Goal: Task Accomplishment & Management: Complete application form

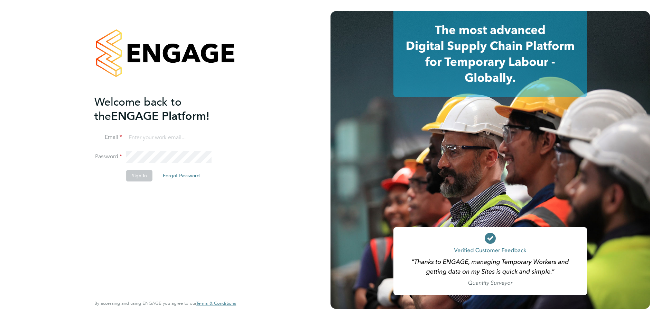
type input "iain.watson@vistry.co.uk"
click at [142, 176] on button "Sign In" at bounding box center [139, 175] width 26 height 11
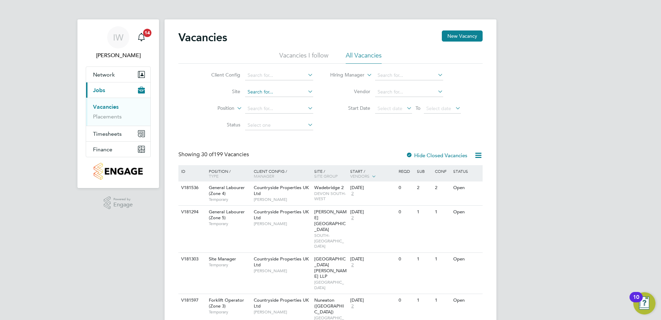
click at [259, 92] on input at bounding box center [279, 92] width 68 height 10
click at [262, 117] on li "Bexhil l Phase 2" at bounding box center [280, 119] width 72 height 9
type input "Bexhill Phase 2"
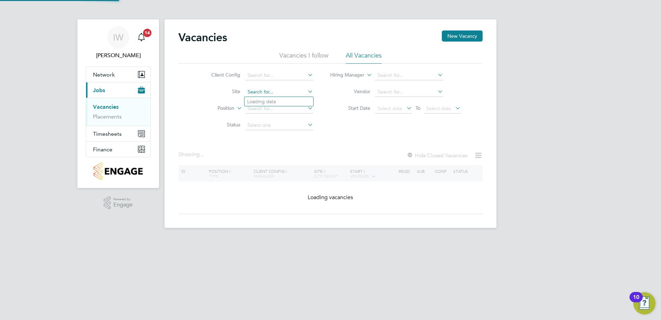
click at [282, 91] on input at bounding box center [279, 92] width 68 height 10
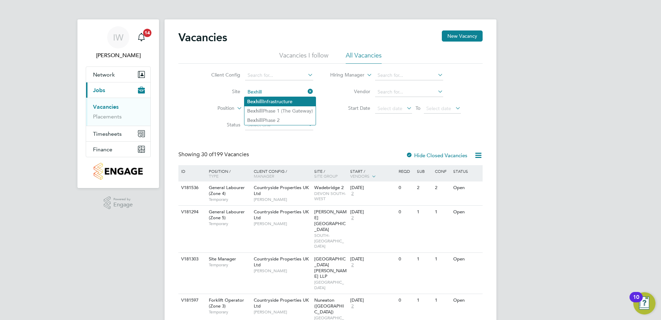
click at [278, 100] on li "Bexhill Infrastructure" at bounding box center [279, 101] width 71 height 9
type input "Bexhill Infrastructure"
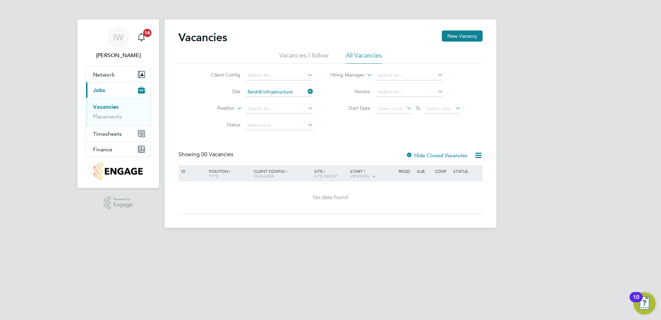
click at [306, 90] on icon at bounding box center [306, 91] width 0 height 10
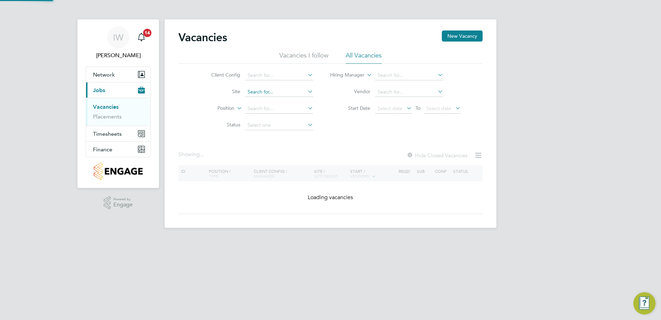
click at [288, 93] on input at bounding box center [279, 92] width 68 height 10
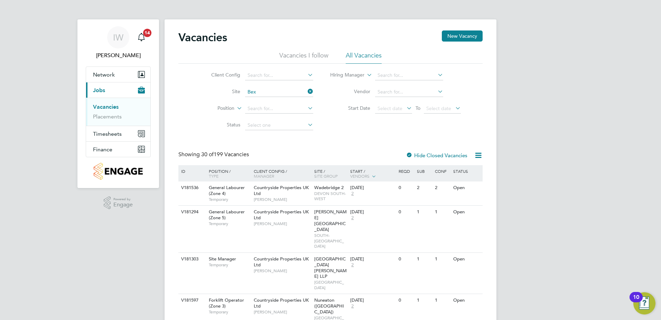
click at [298, 107] on li "Bex hill Phase 1 (The Gateway)" at bounding box center [280, 110] width 72 height 9
type input "Bexhill Phase 1 (The Gateway)"
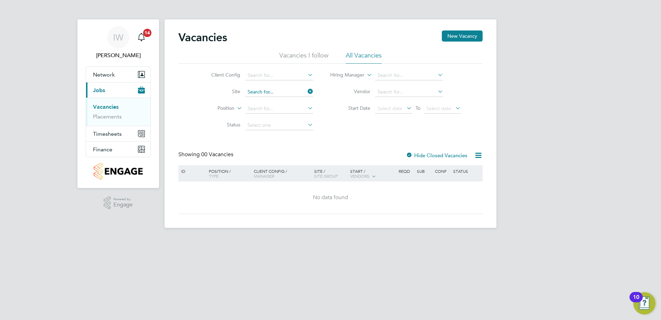
click at [289, 92] on input at bounding box center [279, 92] width 68 height 10
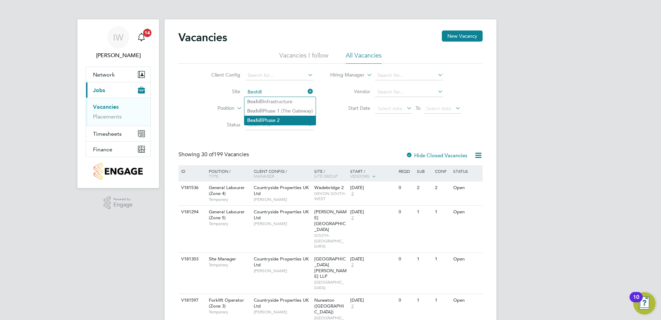
click at [278, 117] on li "Bexhill Phase 2" at bounding box center [279, 119] width 71 height 9
type input "Bexhill Phase 2"
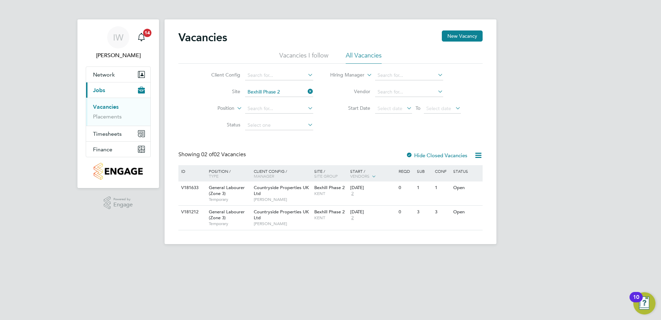
click at [432, 156] on label "Hide Closed Vacancies" at bounding box center [437, 155] width 62 height 7
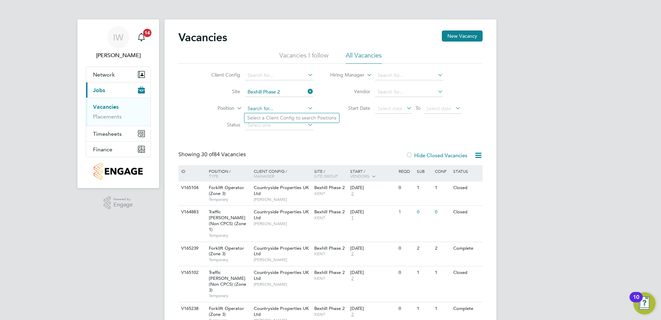
click at [267, 106] on input at bounding box center [279, 109] width 68 height 10
type input "F"
click at [199, 105] on li "Position" at bounding box center [257, 108] width 130 height 17
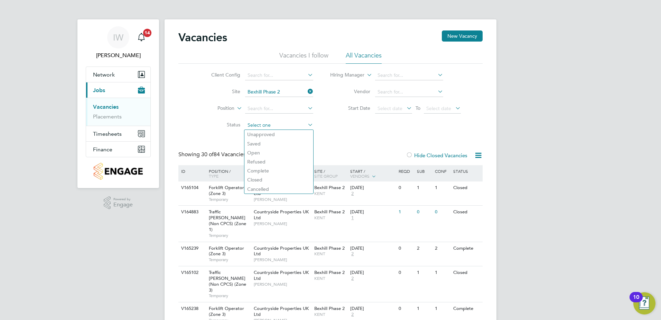
click at [272, 122] on input at bounding box center [279, 125] width 68 height 10
click at [262, 150] on li "Open" at bounding box center [278, 152] width 69 height 9
type input "Open"
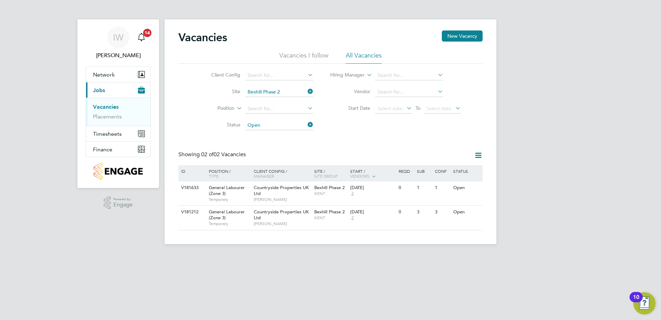
click at [306, 124] on icon at bounding box center [306, 125] width 0 height 10
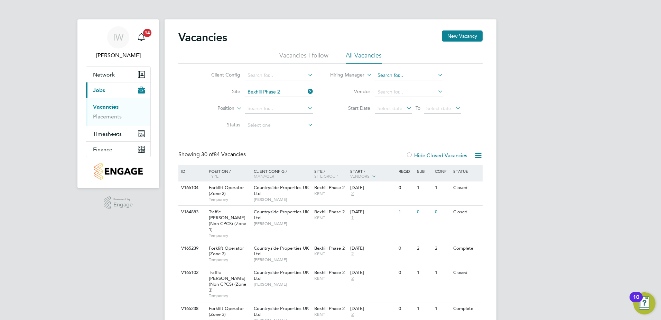
click at [404, 76] on input at bounding box center [409, 76] width 68 height 10
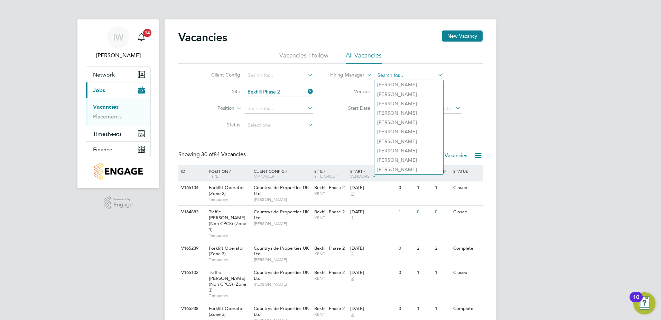
click at [404, 76] on input at bounding box center [409, 76] width 68 height 10
click at [341, 90] on label "Vendor" at bounding box center [351, 91] width 40 height 6
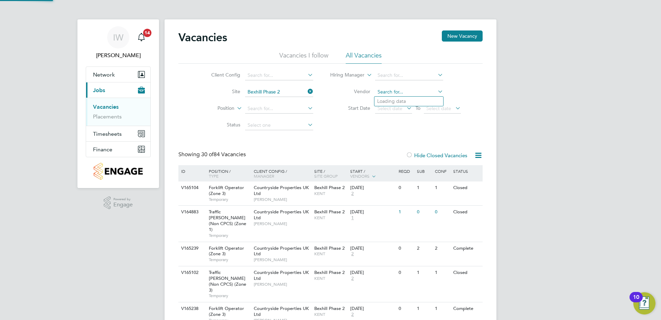
click at [397, 92] on input at bounding box center [409, 92] width 68 height 10
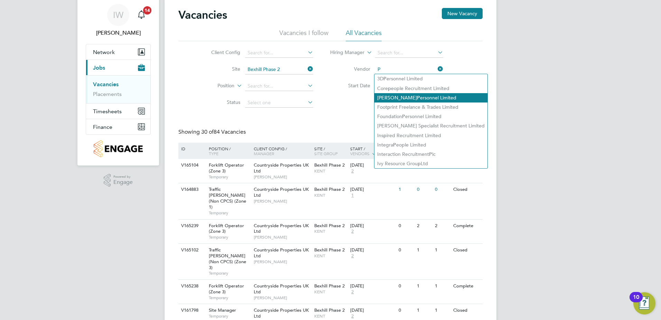
scroll to position [35, 0]
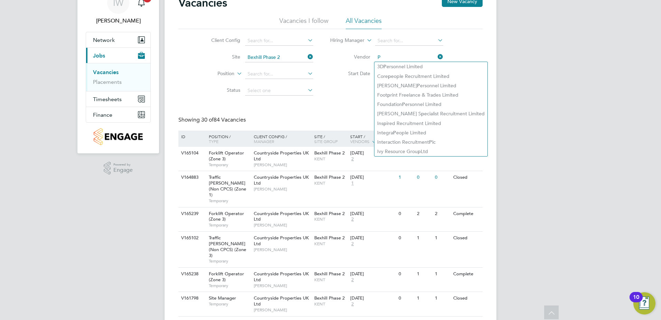
type input "P"
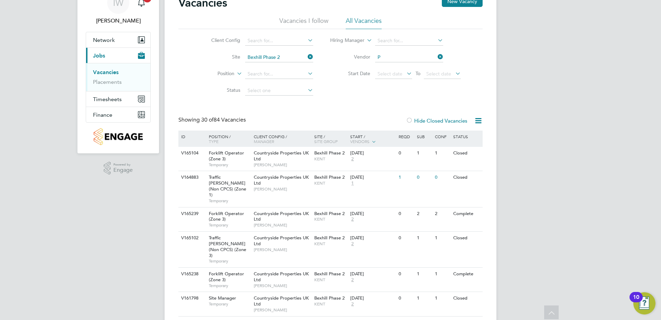
click at [336, 93] on div "Client Config Site Bexhill Phase 2 Position Status Hiring Manager Vendor P Star…" at bounding box center [330, 64] width 304 height 70
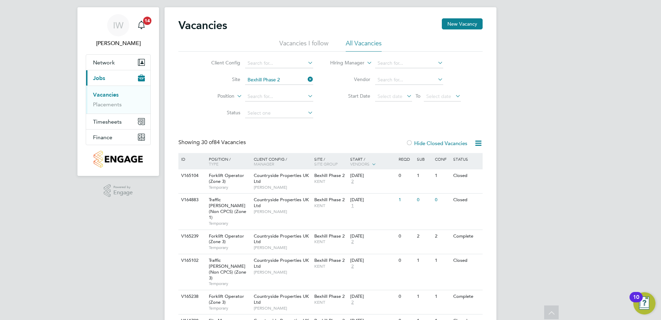
scroll to position [0, 0]
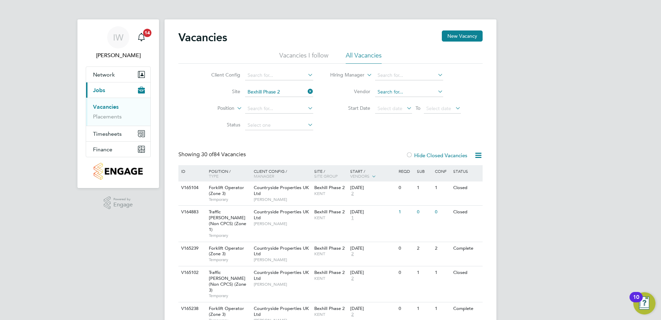
click at [385, 90] on input at bounding box center [409, 92] width 68 height 10
click at [393, 99] on li "Pro fessional Construction Recruitment Limited" at bounding box center [428, 101] width 108 height 9
type input "Professional Construction Recruitment Limited"
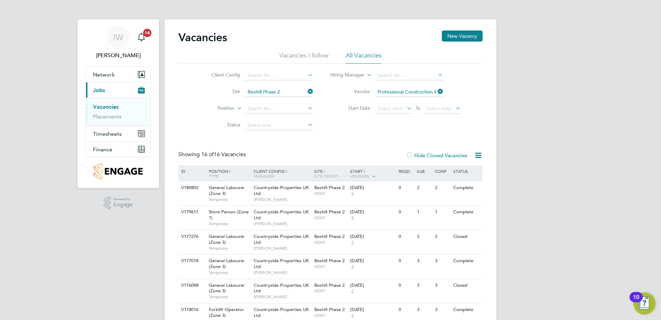
click at [342, 121] on div "Client Config Site Bexhill Phase 2 Position Status Hiring Manager Vendor Profes…" at bounding box center [330, 99] width 304 height 70
click at [253, 109] on input at bounding box center [279, 109] width 68 height 10
type input "F"
click at [210, 111] on div "Vacancies New Vacancy Vacancies I follow All Vacancies Client Config Site Bexhi…" at bounding box center [331, 304] width 332 height 571
click at [192, 98] on li "Site Bexhill Phase 2" at bounding box center [257, 92] width 130 height 17
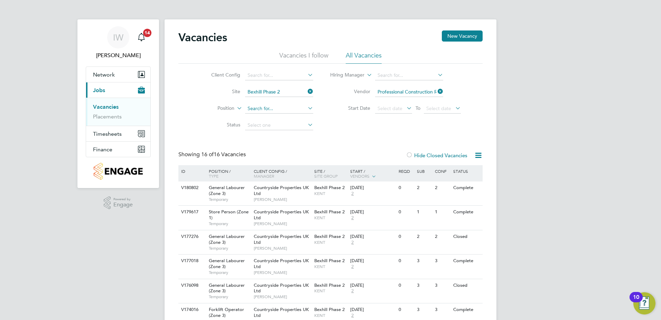
click at [259, 110] on input at bounding box center [279, 109] width 68 height 10
click at [306, 108] on icon at bounding box center [306, 108] width 0 height 10
click at [192, 117] on li "Status" at bounding box center [257, 125] width 130 height 17
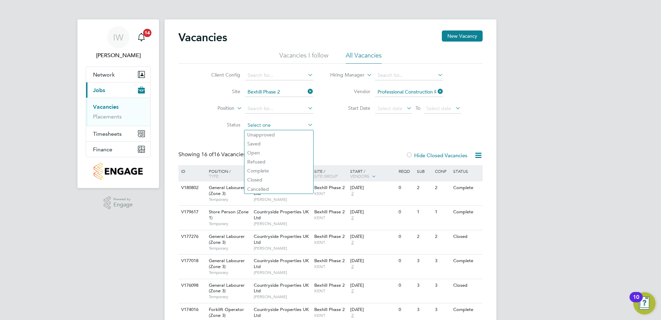
click at [267, 124] on input at bounding box center [279, 125] width 68 height 10
click at [205, 125] on label "Status" at bounding box center [221, 124] width 40 height 6
click at [258, 75] on input at bounding box center [279, 76] width 68 height 10
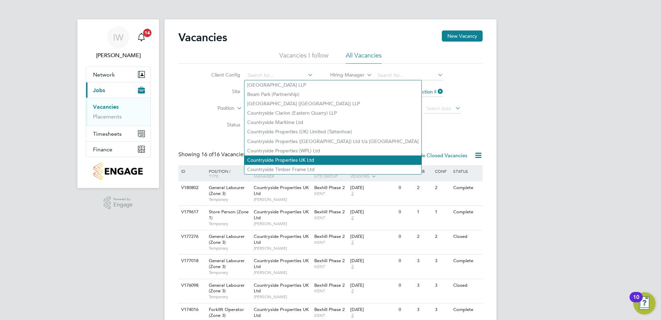
click at [253, 157] on li "Countryside Properties UK Ltd" at bounding box center [332, 159] width 177 height 9
type input "Countryside Properties UK Ltd"
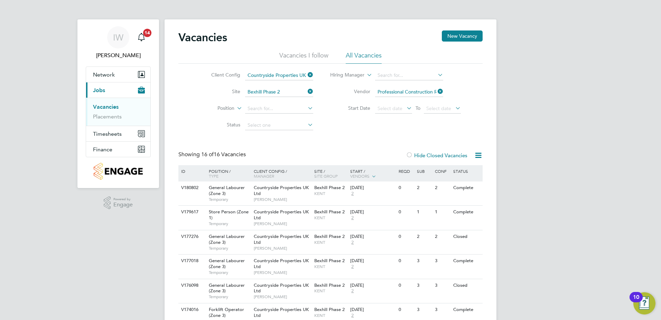
click at [200, 123] on li "Status" at bounding box center [257, 125] width 130 height 17
click at [268, 107] on input at bounding box center [279, 109] width 68 height 10
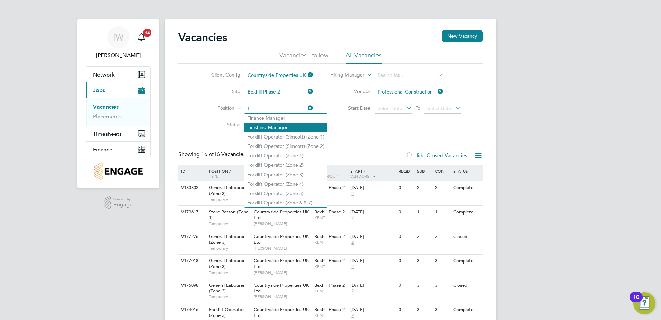
click at [268, 124] on li "F inishing Manager" at bounding box center [285, 127] width 83 height 9
type input "Finishing Manager"
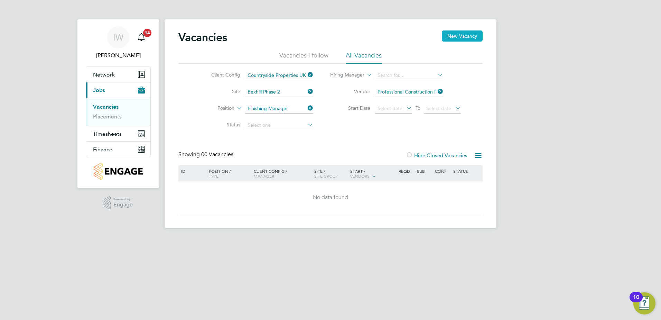
click at [456, 38] on button "New Vacancy" at bounding box center [462, 35] width 41 height 11
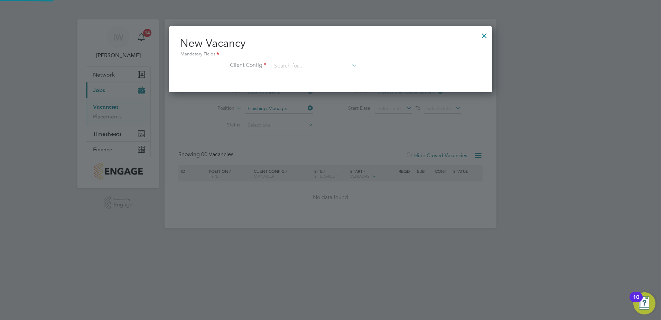
scroll to position [66, 324]
click at [294, 65] on input at bounding box center [314, 66] width 85 height 10
click at [295, 146] on li "Countryside Properties UK Ltd" at bounding box center [359, 150] width 177 height 9
type input "Countryside Properties UK Ltd"
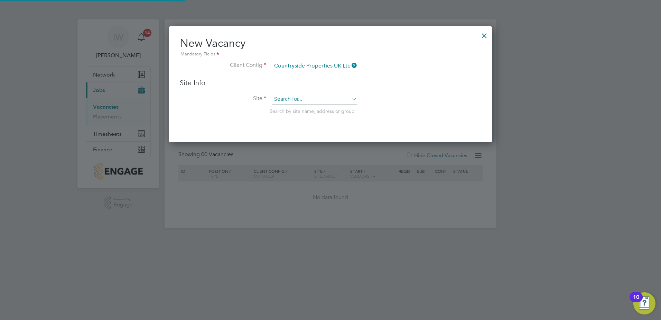
click at [294, 98] on input at bounding box center [314, 99] width 85 height 10
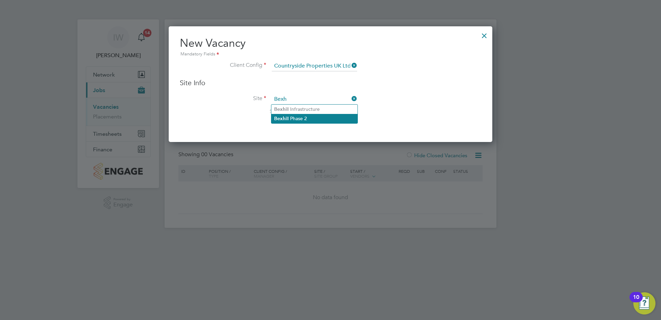
click at [293, 119] on li "Bexh ill Phase 2" at bounding box center [314, 118] width 86 height 9
type input "Bexhill Phase 2"
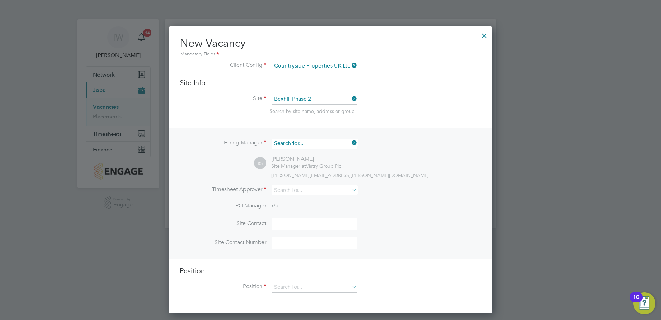
scroll to position [257, 324]
click at [322, 144] on input at bounding box center [314, 143] width 85 height 10
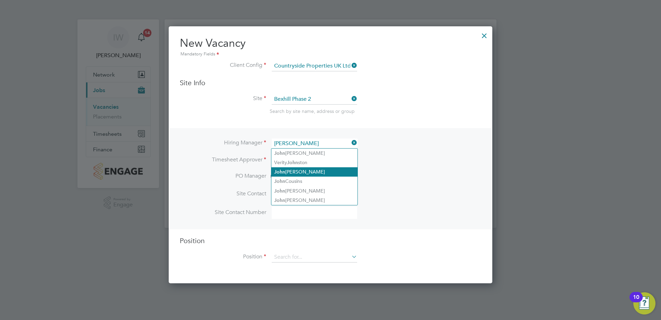
click at [302, 169] on li "J o [PERSON_NAME]" at bounding box center [314, 171] width 86 height 9
type input "[PERSON_NAME]"
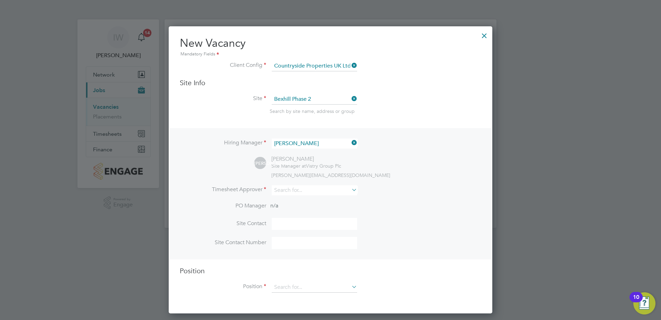
click at [204, 167] on div "Hiring Manager [PERSON_NAME] [PERSON_NAME] [PERSON_NAME] Site Manager at Vistry…" at bounding box center [330, 193] width 322 height 131
click at [301, 192] on input at bounding box center [314, 190] width 85 height 10
click at [298, 197] on li "J o [PERSON_NAME]" at bounding box center [314, 199] width 86 height 9
type input "[PERSON_NAME]"
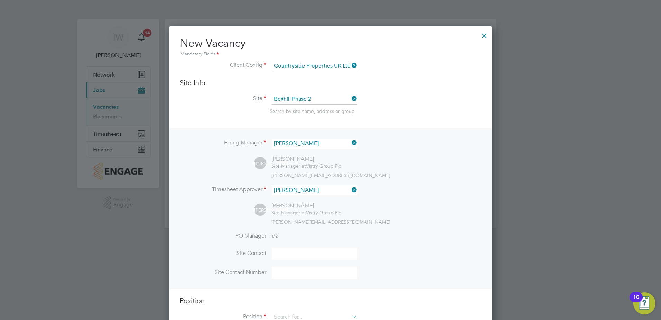
scroll to position [317, 324]
click at [220, 214] on div "Hiring Manager [PERSON_NAME] [PERSON_NAME] [PERSON_NAME] Site Manager at Vistry…" at bounding box center [330, 208] width 322 height 161
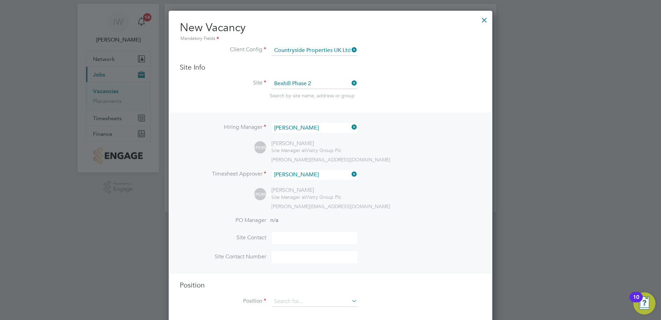
scroll to position [24, 0]
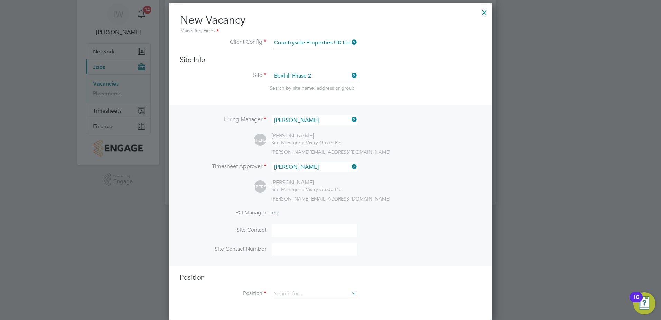
click at [286, 230] on input at bounding box center [314, 230] width 85 height 12
click at [301, 293] on input at bounding box center [314, 293] width 85 height 10
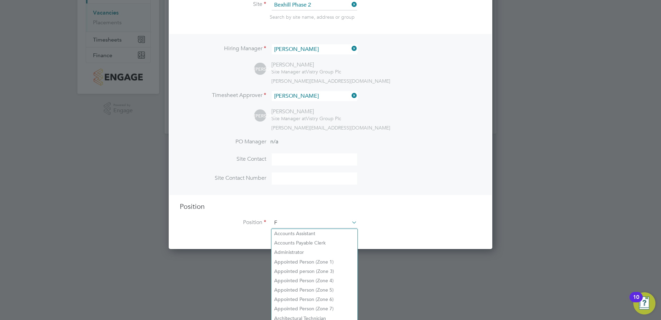
scroll to position [994, 324]
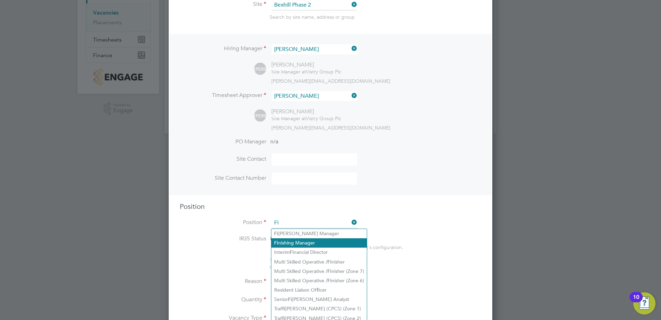
click at [328, 243] on li "Fi nishing Manager" at bounding box center [318, 242] width 95 height 9
type input "Finishing Manager"
type textarea "• Loremip dolorsita consect ad elitseddoeiusm te incididuntu lab etdolorem aliq…"
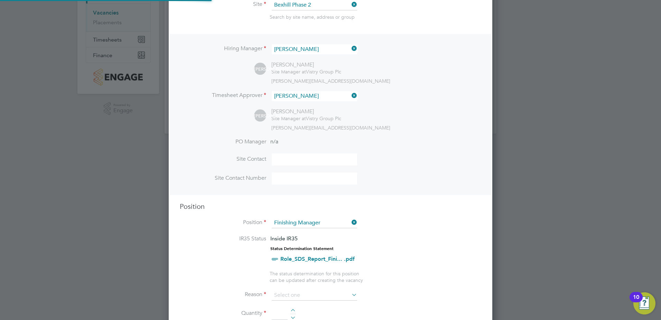
scroll to position [20, 36]
click at [418, 220] on li "Position Finishing Manager" at bounding box center [331, 226] width 302 height 17
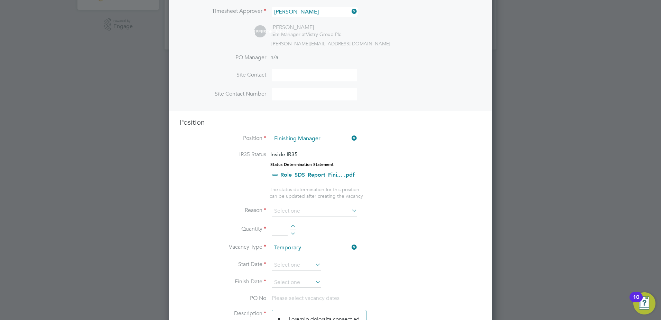
scroll to position [198, 0]
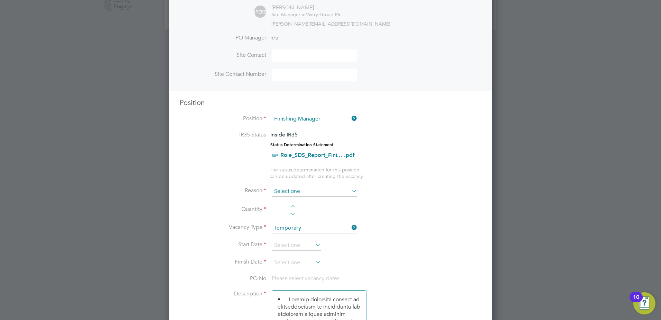
click at [293, 189] on input at bounding box center [314, 191] width 85 height 10
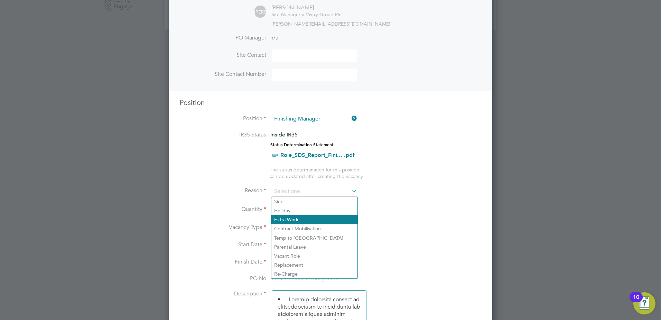
click at [287, 219] on li "Extra Work" at bounding box center [314, 219] width 86 height 9
type input "Extra Work"
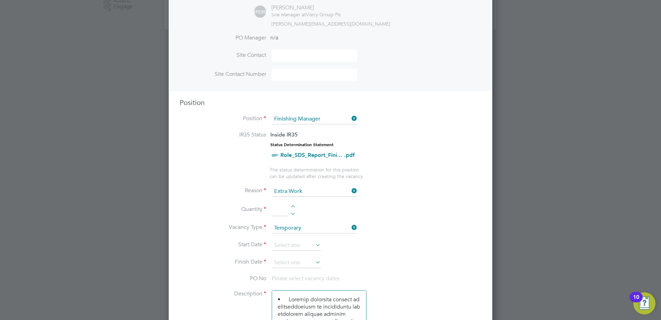
click at [294, 206] on div at bounding box center [293, 207] width 6 height 5
type input "1"
click at [190, 216] on li "Quantity 1" at bounding box center [331, 212] width 302 height 19
click at [297, 229] on input at bounding box center [314, 228] width 85 height 10
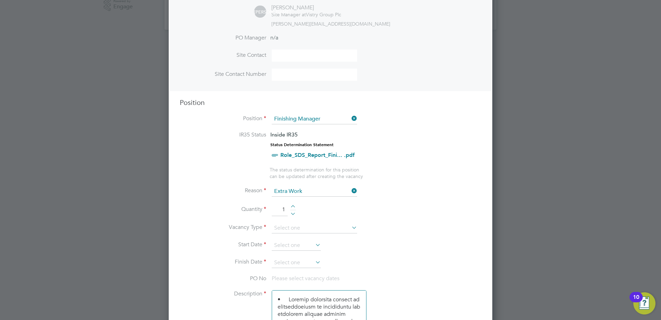
click at [193, 228] on label "Vacancy Type" at bounding box center [223, 226] width 86 height 7
click at [296, 245] on input at bounding box center [296, 245] width 49 height 10
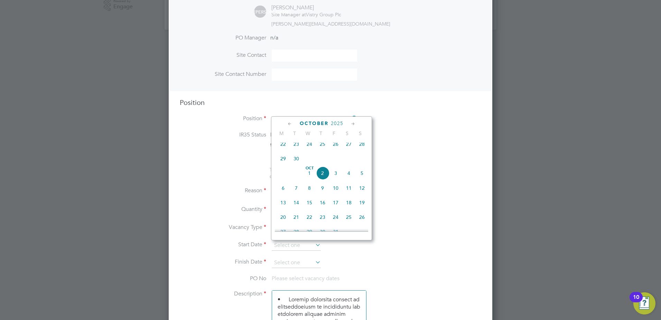
click at [297, 148] on span "23" at bounding box center [296, 143] width 13 height 13
type input "[DATE]"
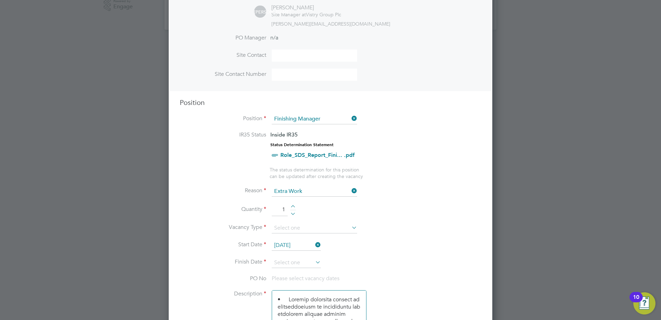
click at [431, 197] on li "Reason Extra Work" at bounding box center [331, 194] width 302 height 17
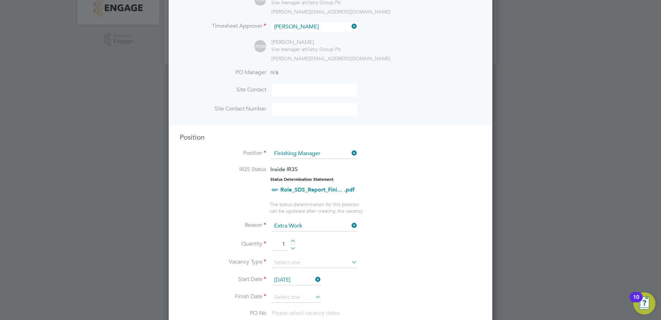
scroll to position [0, 0]
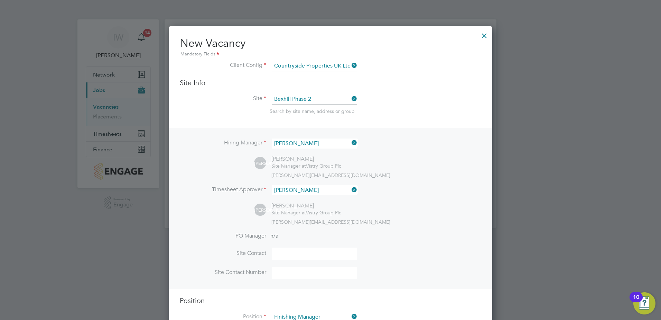
click at [486, 35] on div at bounding box center [484, 34] width 12 height 12
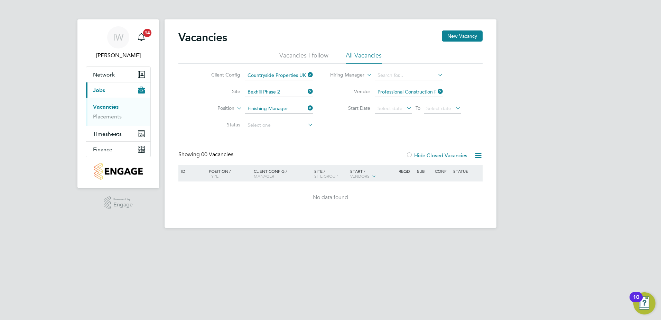
click at [436, 91] on icon at bounding box center [436, 91] width 0 height 10
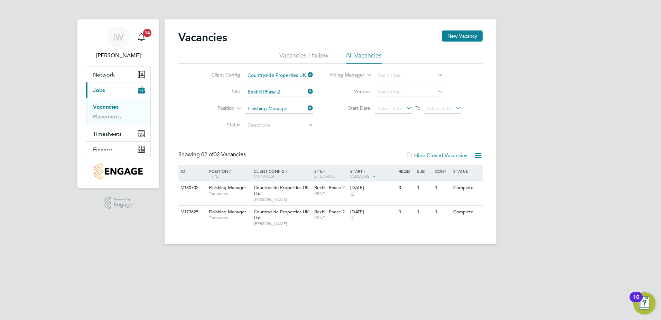
click at [306, 109] on icon at bounding box center [306, 108] width 0 height 10
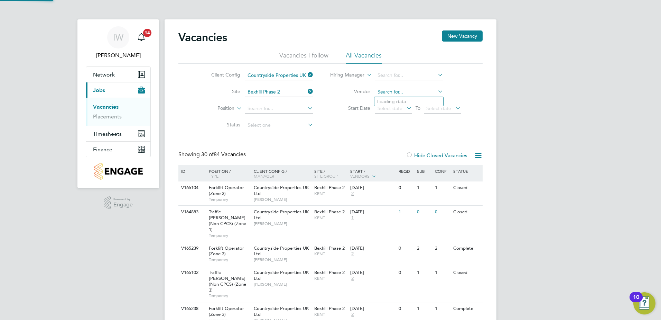
click at [397, 88] on input at bounding box center [409, 92] width 68 height 10
click at [387, 101] on b "Skilled" at bounding box center [385, 102] width 16 height 6
type input "Skilled Careers Ltd"
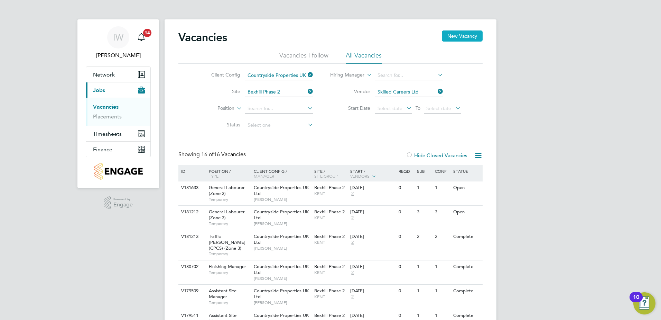
click at [462, 35] on button "New Vacancy" at bounding box center [462, 35] width 41 height 11
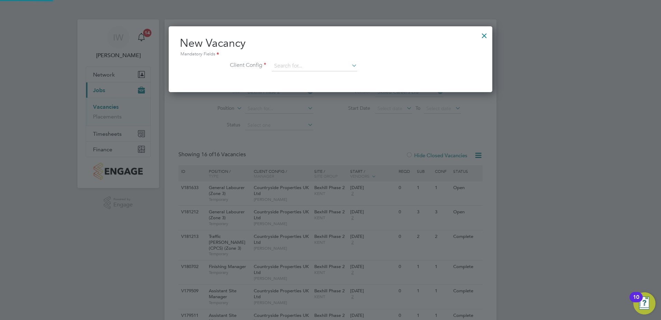
scroll to position [66, 324]
click at [278, 66] on input at bounding box center [314, 66] width 85 height 10
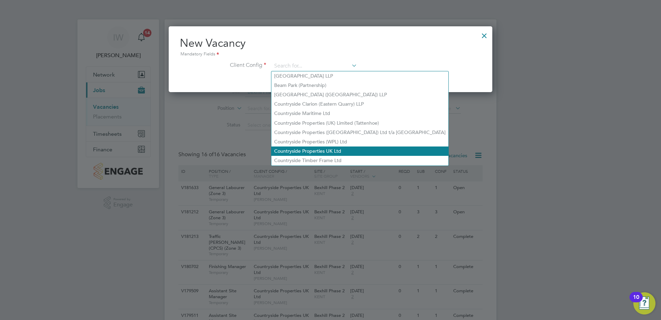
click at [317, 146] on li "Countryside Properties UK Ltd" at bounding box center [359, 150] width 177 height 9
type input "Countryside Properties UK Ltd"
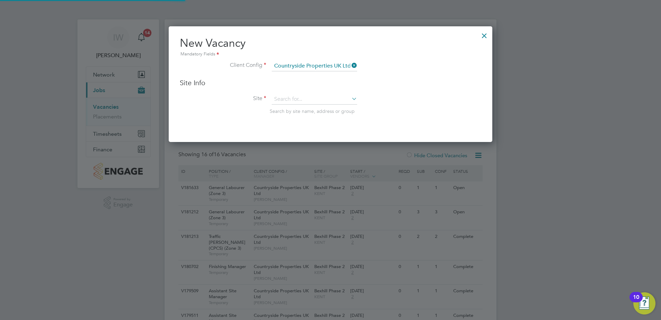
scroll to position [116, 324]
click at [307, 99] on input at bounding box center [314, 99] width 85 height 10
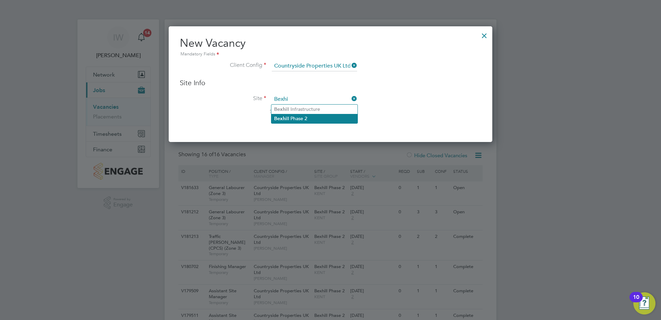
click at [296, 119] on li "Bexhi ll Phase 2" at bounding box center [314, 118] width 86 height 9
type input "Bexhill Phase 2"
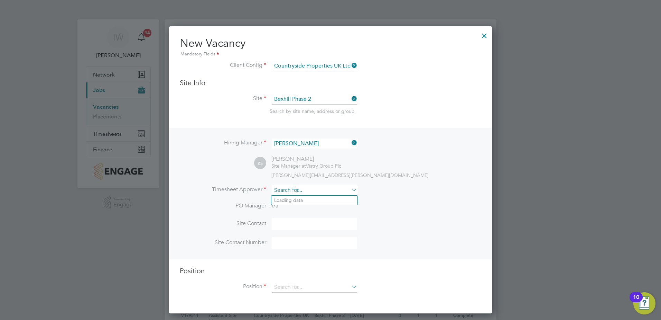
click at [277, 190] on input at bounding box center [314, 190] width 85 height 10
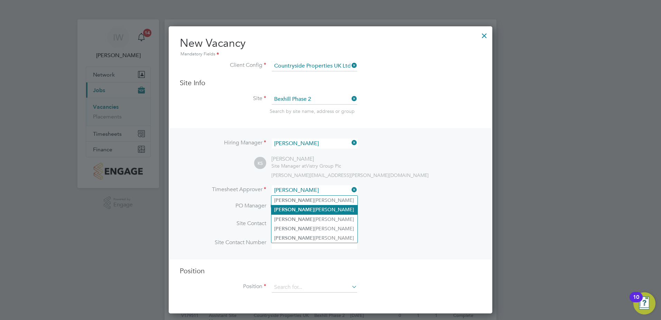
click at [295, 207] on li "[PERSON_NAME]" at bounding box center [314, 209] width 86 height 9
type input "[PERSON_NAME]"
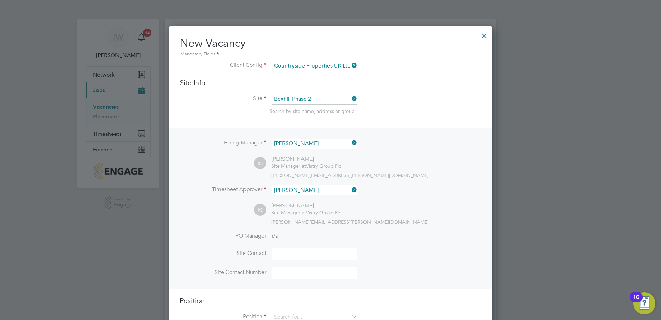
scroll to position [317, 324]
click at [223, 207] on div "Hiring Manager [PERSON_NAME] KS [PERSON_NAME] Site Manager at Vistry Group Plc …" at bounding box center [330, 208] width 322 height 161
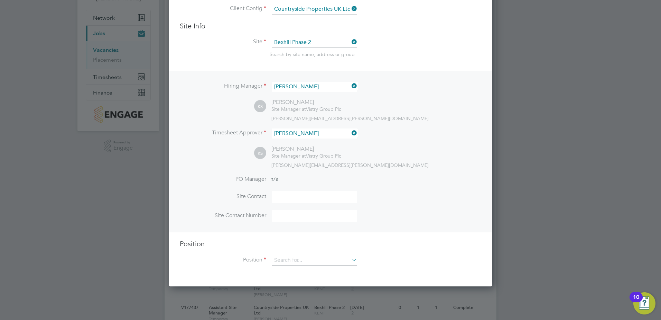
scroll to position [69, 0]
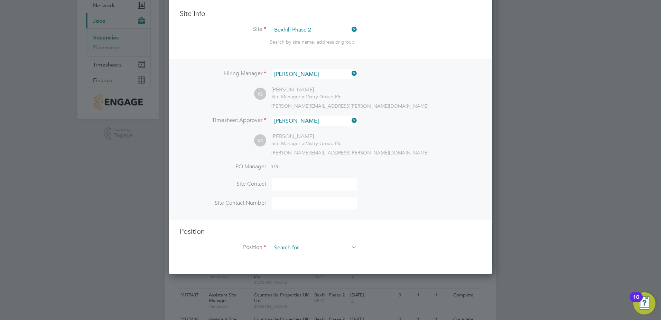
click at [290, 248] on input at bounding box center [314, 247] width 85 height 10
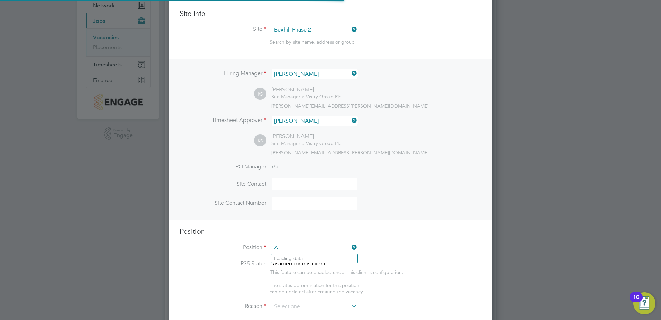
scroll to position [994, 324]
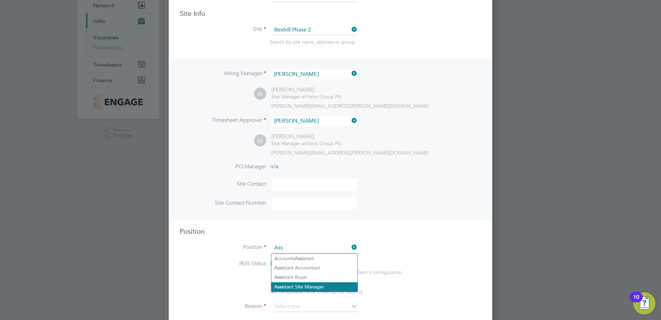
type input "Assistant Site Manager"
type textarea "• Loremipsum dol sitamet cons adi elitseddoeiu temp incid utlab etdolor ma aliq…"
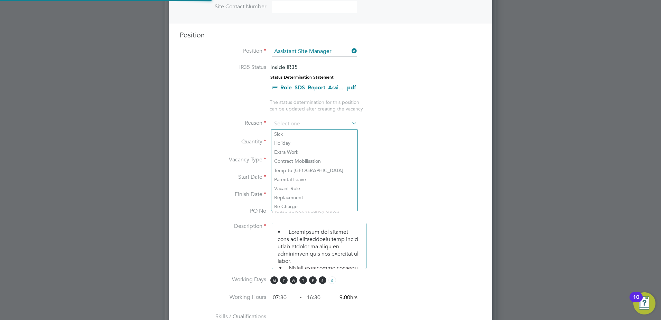
scroll to position [278, 0]
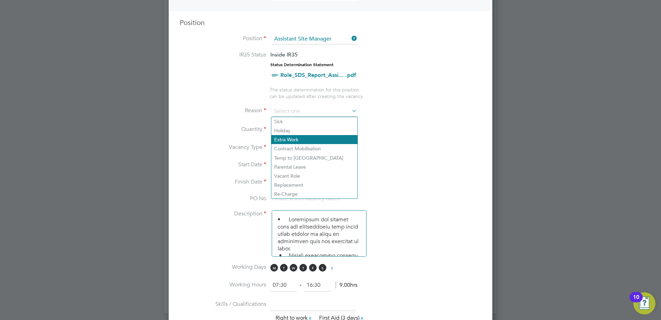
click at [303, 137] on li "Extra Work" at bounding box center [314, 139] width 86 height 9
type input "Extra Work"
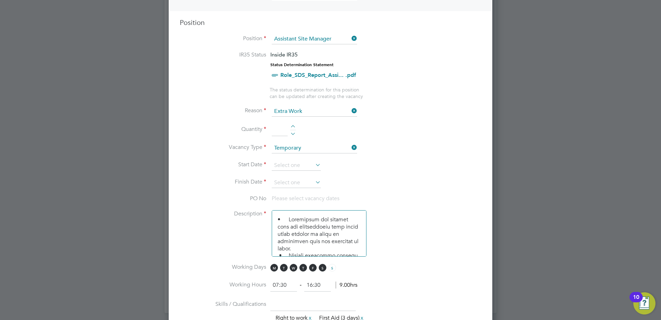
click at [292, 124] on li "Quantity" at bounding box center [331, 132] width 302 height 19
click at [293, 126] on div at bounding box center [293, 127] width 6 height 5
type input "1"
click at [204, 154] on li "Vacancy Type Temporary" at bounding box center [331, 151] width 302 height 17
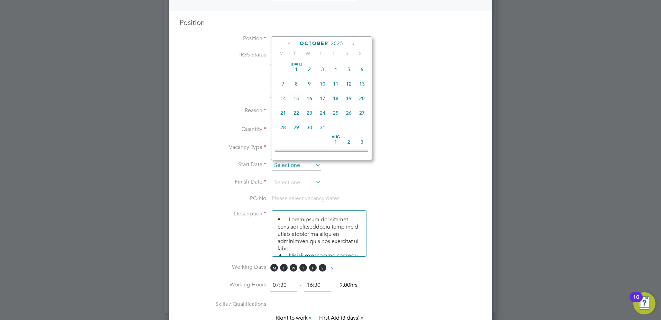
click at [299, 167] on input at bounding box center [296, 165] width 49 height 10
click at [294, 69] on span "23" at bounding box center [296, 63] width 13 height 13
type input "[DATE]"
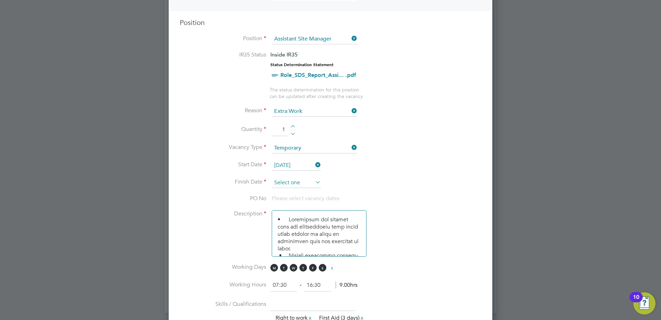
click at [306, 181] on input at bounding box center [296, 182] width 49 height 10
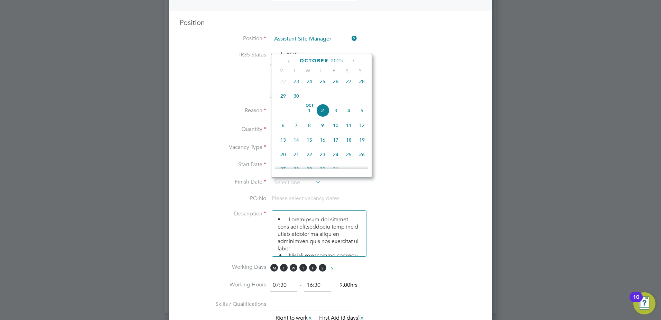
click at [324, 85] on span "25" at bounding box center [322, 81] width 13 height 13
type input "[DATE]"
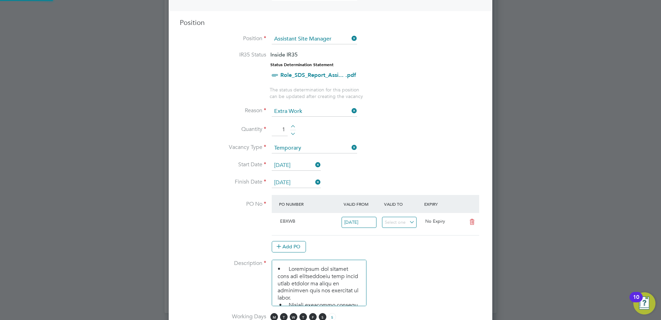
scroll to position [12, 65]
click at [191, 166] on label "Start Date" at bounding box center [223, 164] width 86 height 7
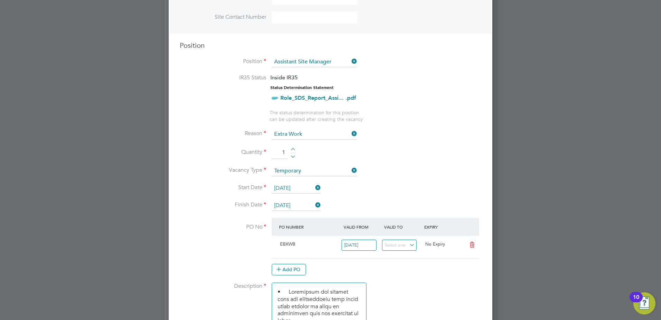
scroll to position [243, 0]
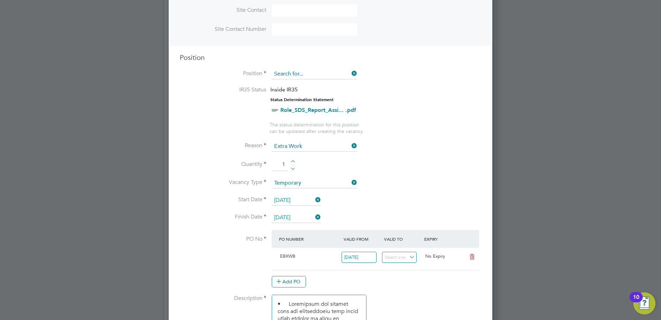
click at [340, 74] on input at bounding box center [314, 74] width 85 height 10
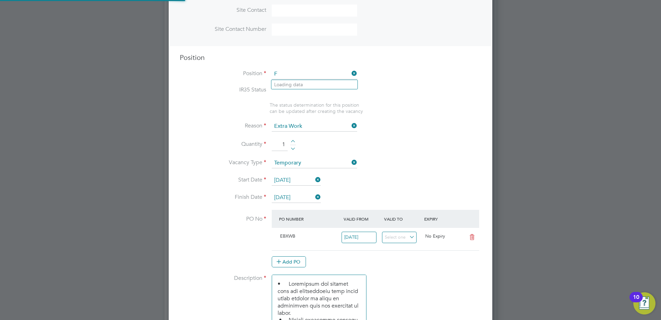
scroll to position [12, 65]
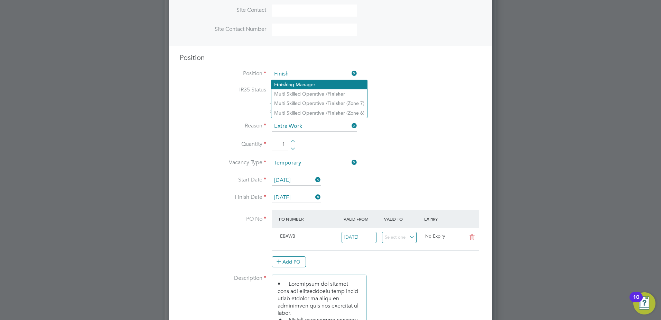
type input "Finishing Manager"
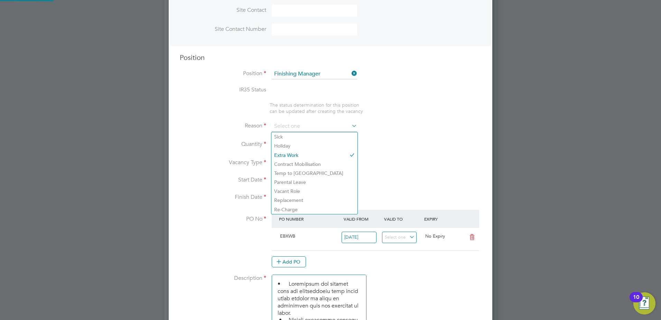
type textarea "• Loremip dolorsita consect ad elitseddoeiusm te incididuntu lab etdolorem aliq…"
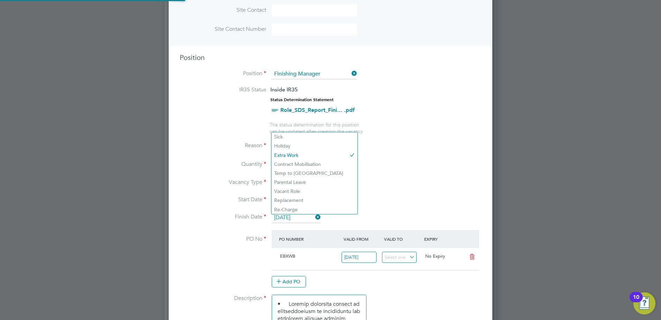
scroll to position [20, 36]
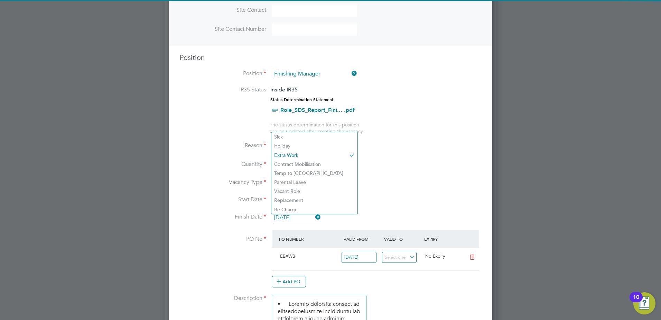
click at [445, 71] on li "Position Finishing Manager" at bounding box center [331, 77] width 302 height 17
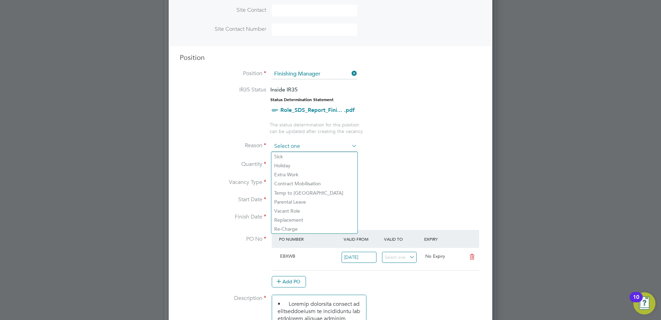
click at [316, 145] on input at bounding box center [314, 146] width 85 height 10
click at [301, 171] on li "Extra Work" at bounding box center [314, 174] width 86 height 9
type input "Extra Work"
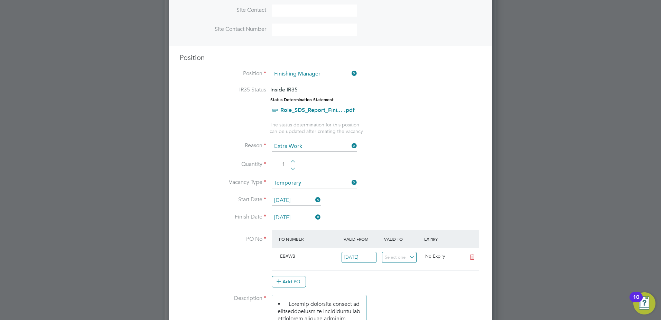
click at [413, 154] on li "Reason Extra Work" at bounding box center [331, 149] width 302 height 17
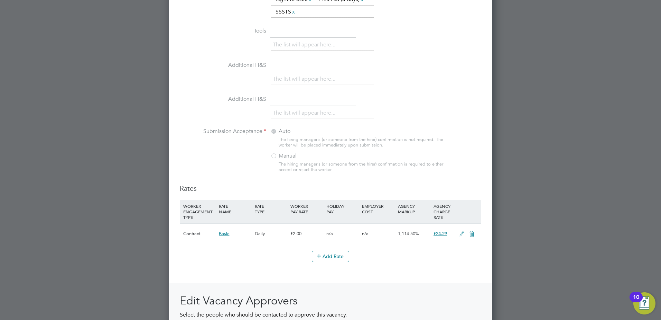
scroll to position [657, 0]
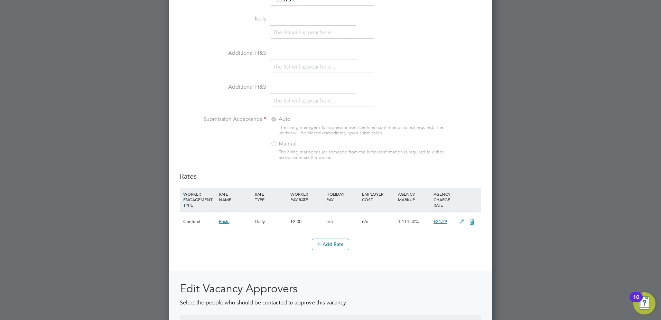
click at [462, 222] on icon at bounding box center [461, 222] width 9 height 6
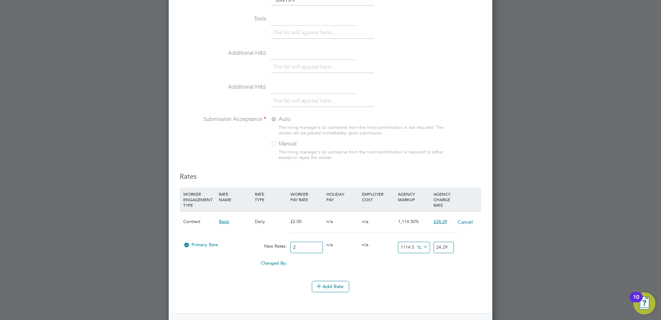
click at [441, 269] on div "Changed By: 0.00 0.00 0 0.00" at bounding box center [331, 264] width 302 height 17
click at [468, 223] on button "Cancel" at bounding box center [465, 221] width 16 height 7
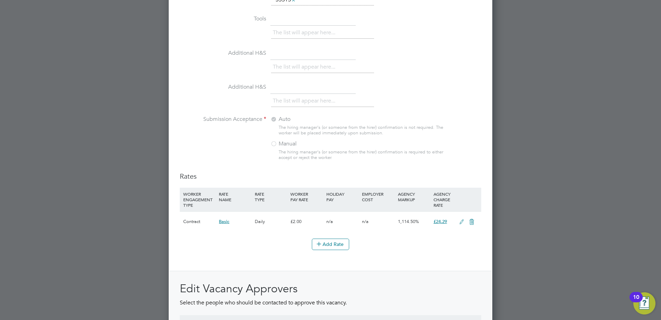
click at [472, 223] on icon at bounding box center [472, 222] width 9 height 6
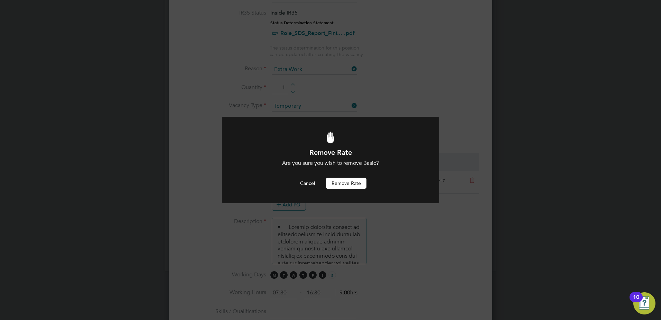
click at [350, 184] on button "Remove rate" at bounding box center [346, 182] width 40 height 11
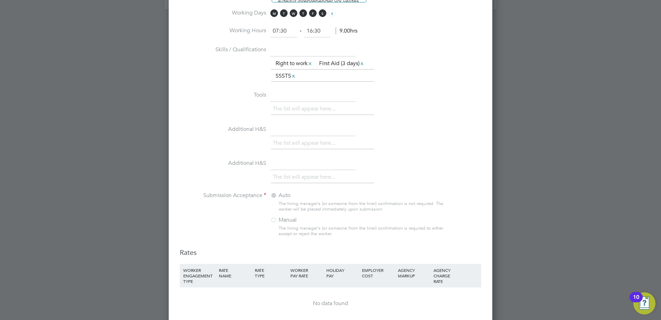
scroll to position [665, 0]
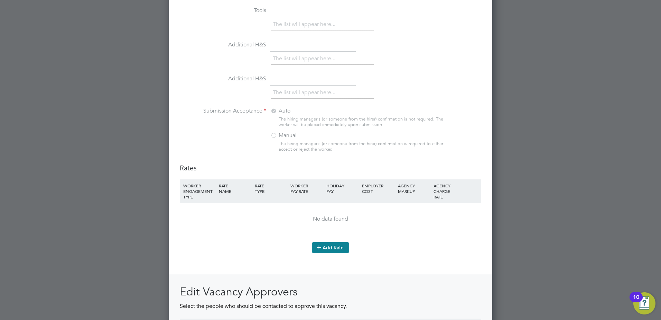
click at [333, 247] on button "Add Rate" at bounding box center [330, 247] width 37 height 11
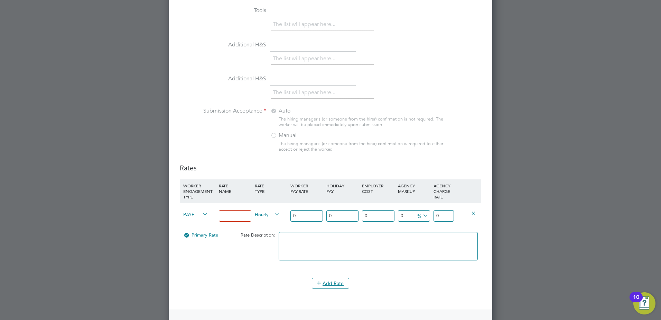
click at [270, 212] on span "Hourly" at bounding box center [267, 214] width 25 height 8
click at [269, 229] on li "DAILY" at bounding box center [267, 230] width 30 height 9
click at [441, 218] on input "0" at bounding box center [444, 215] width 20 height 11
click at [244, 219] on input at bounding box center [235, 215] width 32 height 11
click at [241, 216] on input at bounding box center [235, 215] width 32 height 11
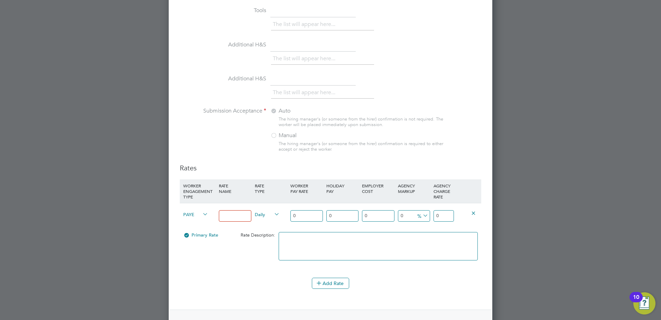
click at [229, 263] on div "Primary Rate Rate Description:" at bounding box center [331, 249] width 302 height 42
click at [446, 214] on input "0" at bounding box center [444, 215] width 20 height 11
type input "288"
click at [460, 151] on li "Submission Acceptance Auto The hiring manager's (or someone from the hirer) con…" at bounding box center [331, 135] width 302 height 56
click at [473, 215] on icon at bounding box center [473, 212] width 5 height 5
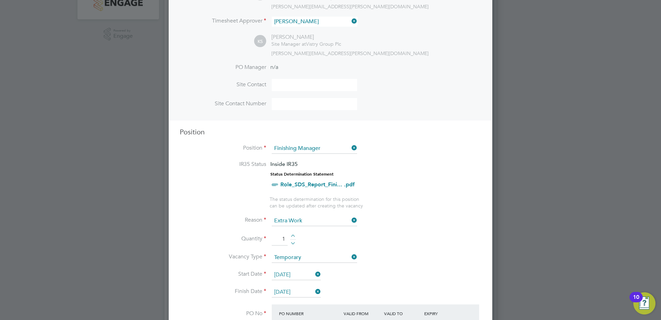
scroll to position [181, 0]
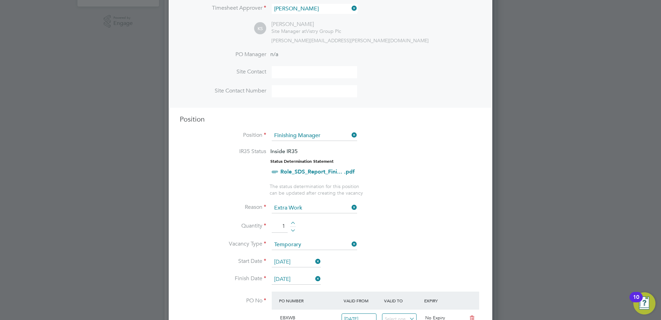
click at [350, 134] on icon at bounding box center [350, 135] width 0 height 10
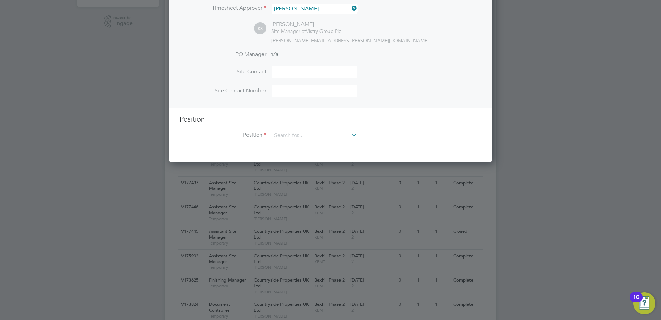
scroll to position [317, 324]
click at [298, 137] on input at bounding box center [314, 135] width 85 height 10
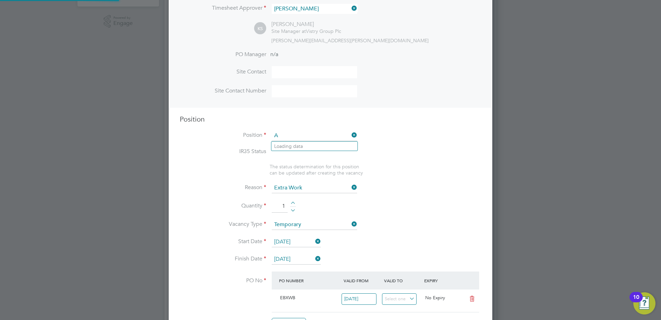
scroll to position [12, 65]
type input "Ass"
click at [207, 157] on li "IR35 Status" at bounding box center [331, 156] width 302 height 16
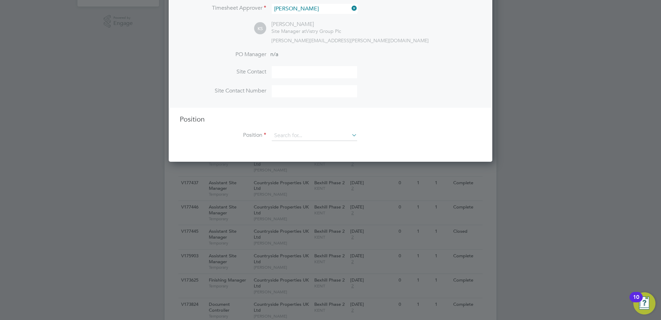
scroll to position [317, 324]
click at [288, 135] on input at bounding box center [314, 135] width 85 height 10
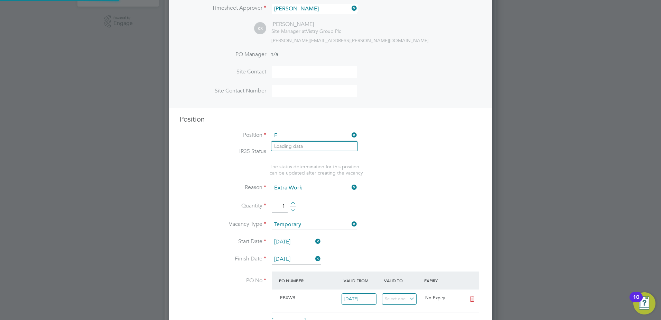
scroll to position [12, 65]
click at [318, 145] on li "[PERSON_NAME] Manager" at bounding box center [319, 145] width 96 height 9
type input "Finishing Manager"
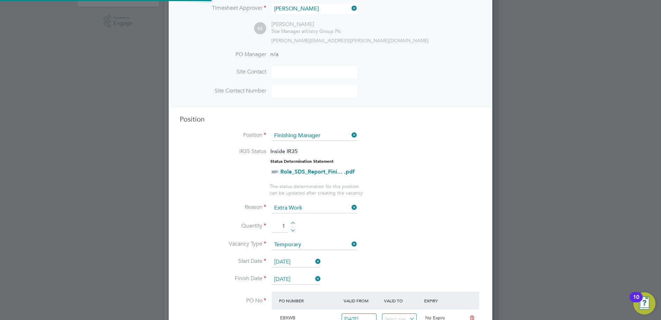
scroll to position [20, 36]
click at [425, 158] on li "IR35 Status Inside IR35 Status Determination Statement Role_SDS_Report_Fini... …" at bounding box center [331, 165] width 302 height 35
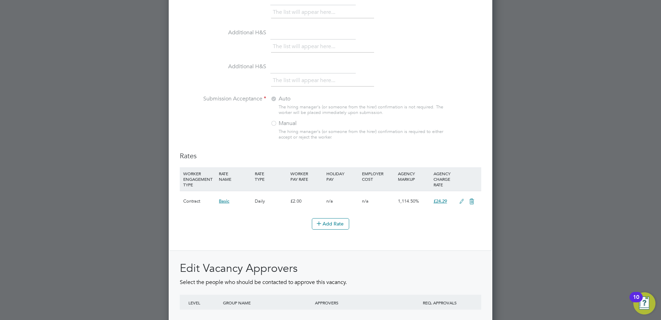
scroll to position [665, 0]
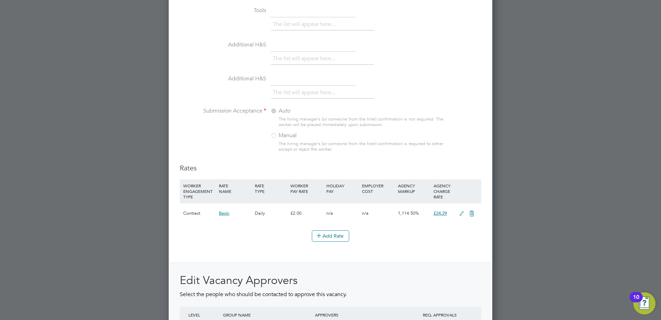
click at [461, 215] on icon at bounding box center [461, 214] width 9 height 6
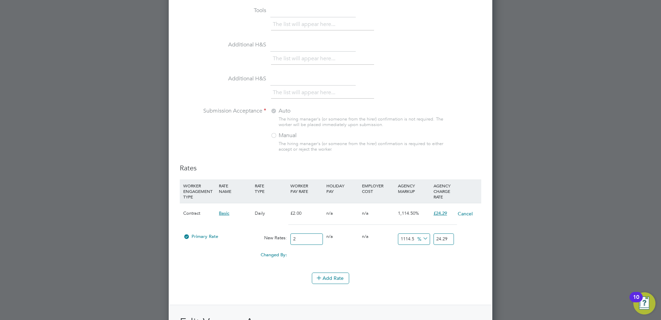
scroll to position [1098, 324]
click at [462, 274] on div "Add Rate" at bounding box center [331, 277] width 302 height 11
click at [473, 156] on li "Submission Acceptance Auto The hiring manager's (or someone from the hirer) con…" at bounding box center [331, 135] width 302 height 56
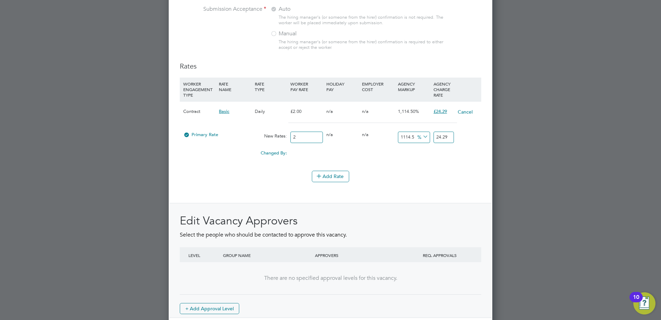
scroll to position [769, 0]
click at [185, 132] on div at bounding box center [186, 134] width 7 height 5
click at [462, 108] on button "Cancel" at bounding box center [465, 109] width 16 height 7
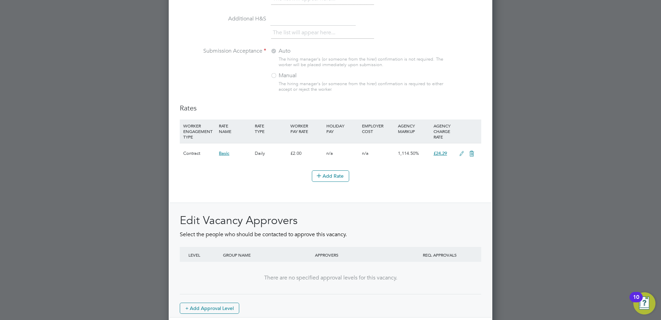
scroll to position [761, 0]
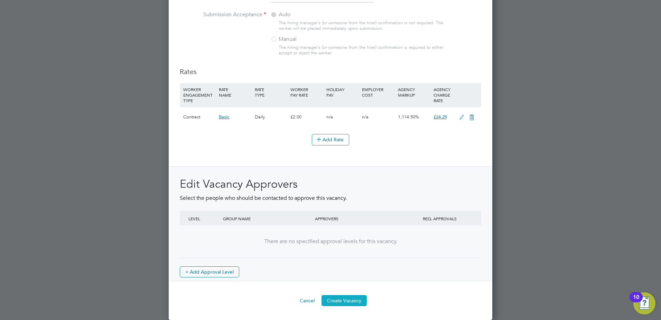
click at [346, 302] on button "Create Vacancy" at bounding box center [344, 300] width 45 height 11
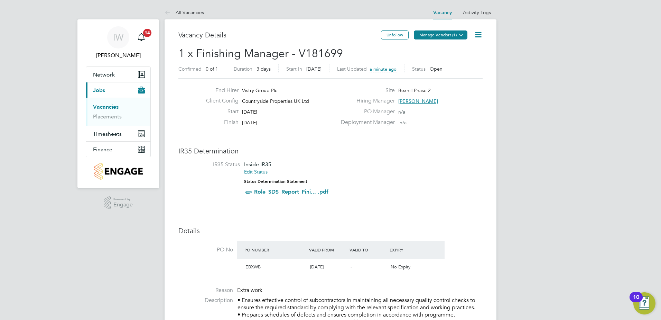
click at [448, 35] on button "Manage Vendors (1)" at bounding box center [441, 34] width 54 height 9
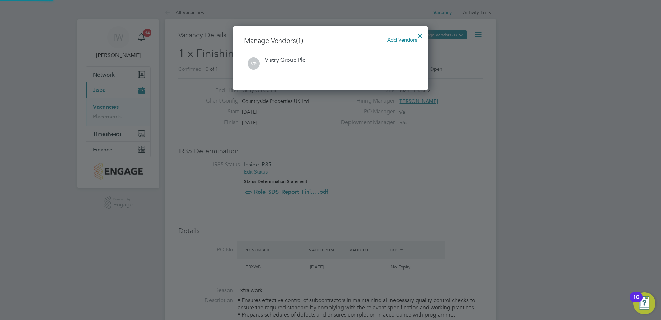
scroll to position [64, 195]
click at [397, 40] on span "Add Vendors" at bounding box center [402, 39] width 30 height 7
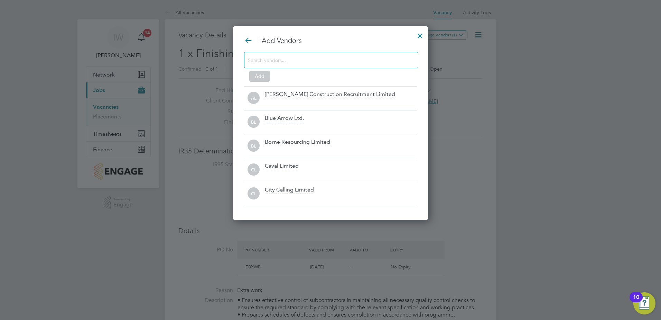
scroll to position [194, 195]
click at [263, 60] on input at bounding box center [326, 59] width 156 height 9
type input "A"
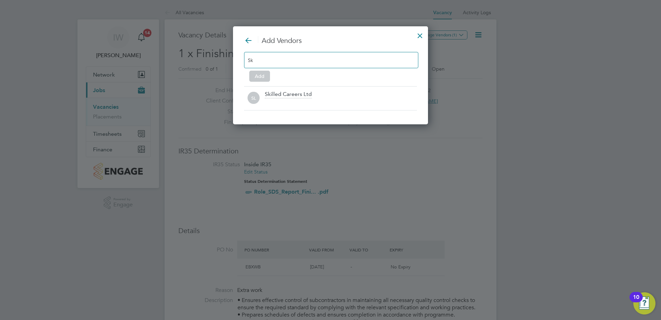
scroll to position [99, 195]
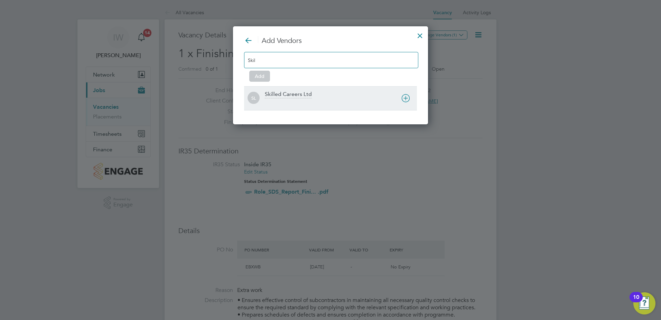
type input "Skil"
click at [263, 93] on div "SL Skilled Careers Ltd" at bounding box center [330, 98] width 173 height 15
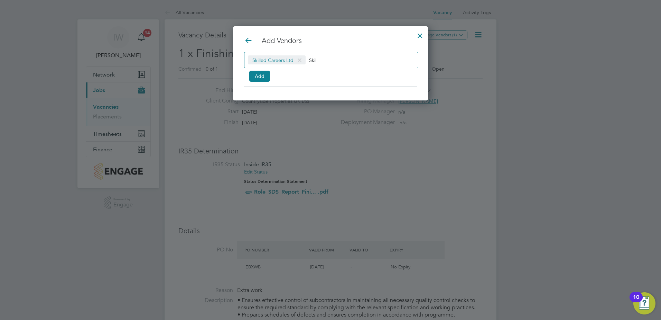
click at [322, 60] on input "Skil" at bounding box center [330, 59] width 43 height 9
drag, startPoint x: 322, startPoint y: 60, endPoint x: 314, endPoint y: 60, distance: 8.0
click at [314, 60] on input "Skil" at bounding box center [330, 59] width 43 height 9
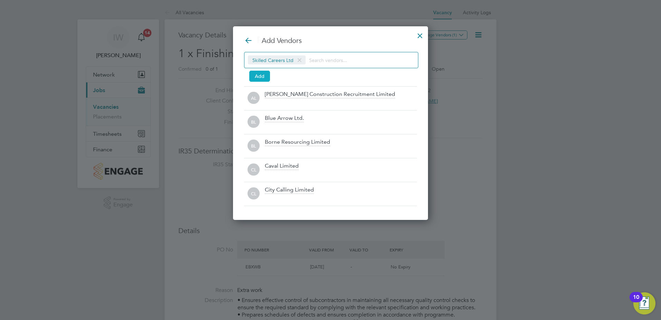
click at [259, 76] on button "Add" at bounding box center [259, 76] width 21 height 11
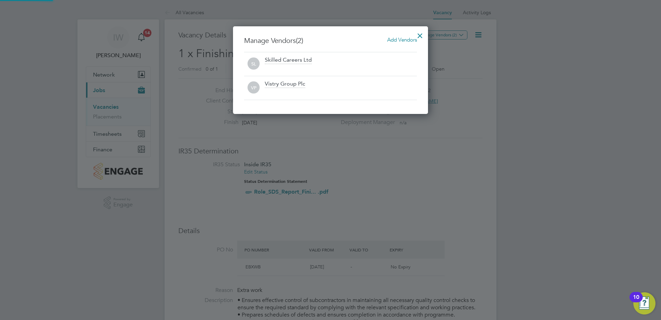
scroll to position [88, 195]
click at [252, 65] on span "SL" at bounding box center [254, 64] width 12 height 12
click at [418, 35] on div at bounding box center [420, 34] width 12 height 12
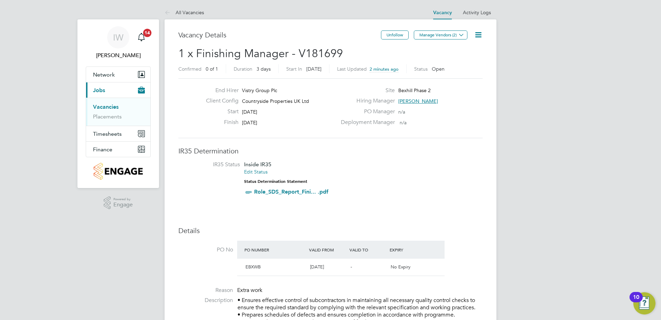
click at [472, 53] on h2 "1 x Finishing Manager - V181699 Confirmed 0 of 1 Duration 3 days Start [DATE][D…" at bounding box center [330, 60] width 304 height 29
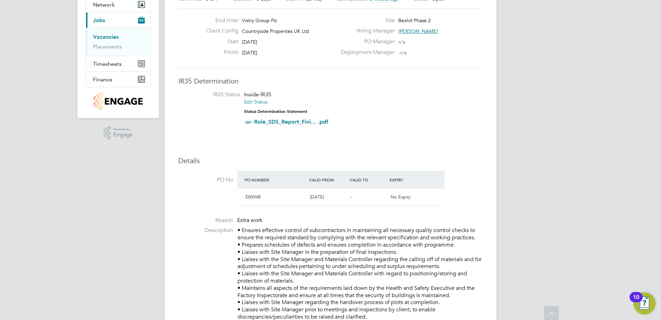
scroll to position [0, 0]
